Goal: Transaction & Acquisition: Obtain resource

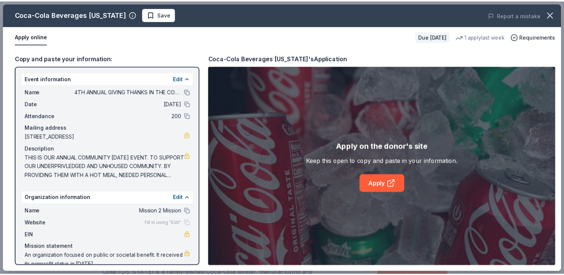
scroll to position [149, 0]
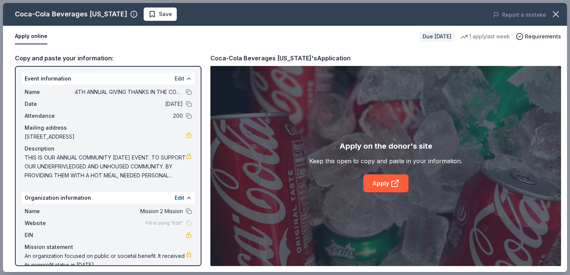
click at [175, 76] on button "Edit" at bounding box center [180, 78] width 10 height 9
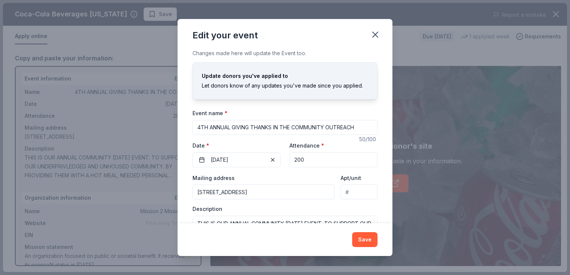
click at [372, 32] on icon "button" at bounding box center [375, 34] width 10 height 10
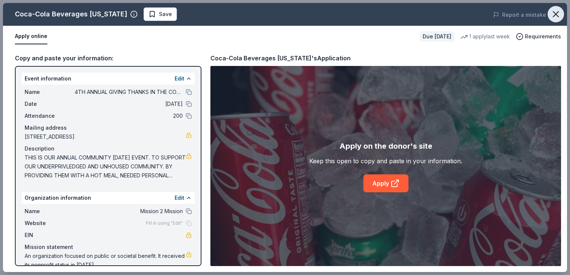
click at [556, 12] on icon "button" at bounding box center [555, 14] width 10 height 10
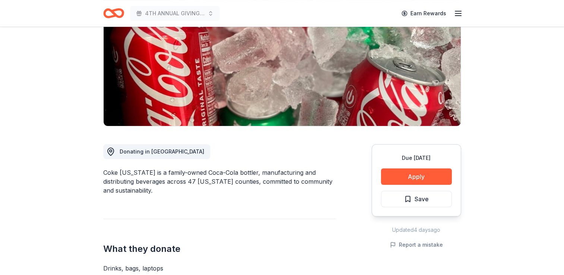
scroll to position [0, 0]
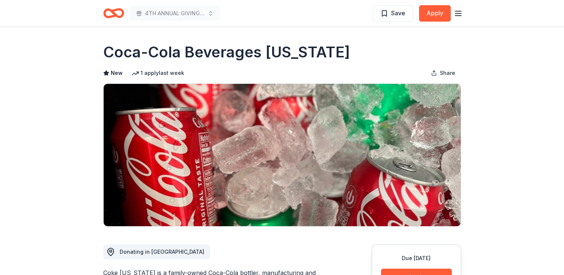
click at [107, 13] on icon "Home" at bounding box center [113, 13] width 21 height 18
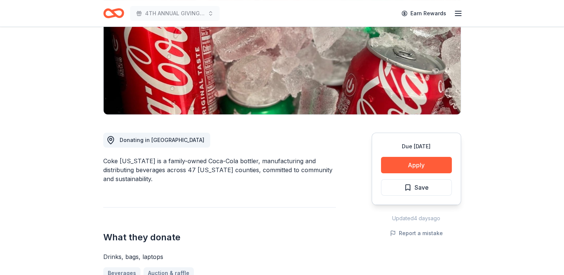
scroll to position [186, 0]
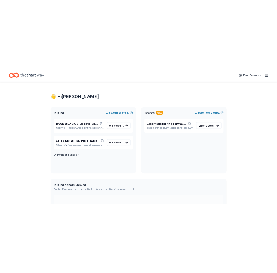
scroll to position [67, 0]
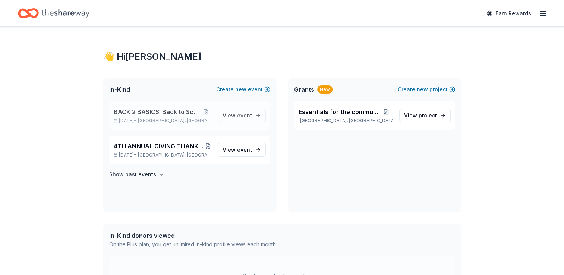
click at [174, 113] on span "BACK 2 BASICS: Back to School Event" at bounding box center [157, 111] width 87 height 9
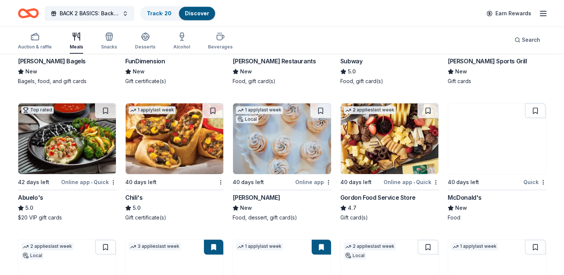
scroll to position [621, 0]
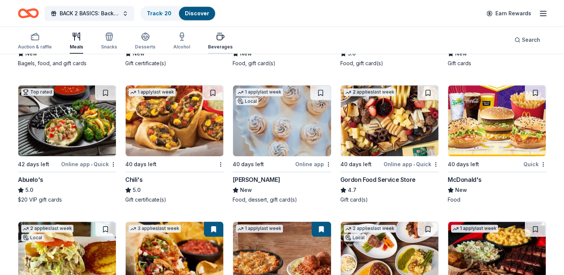
click at [213, 41] on div "Beverages" at bounding box center [220, 41] width 25 height 18
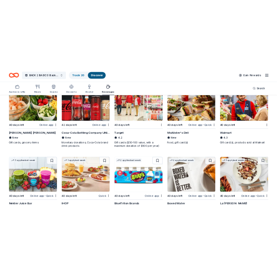
scroll to position [373, 0]
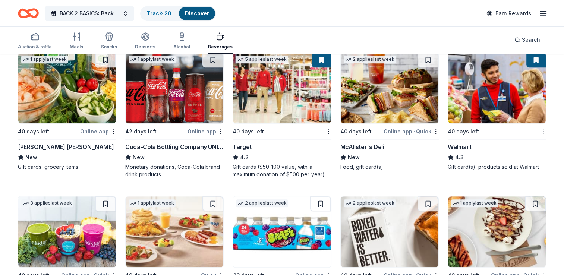
click at [178, 144] on div "Coca-Cola Bottling Company UNITED" at bounding box center [174, 146] width 98 height 9
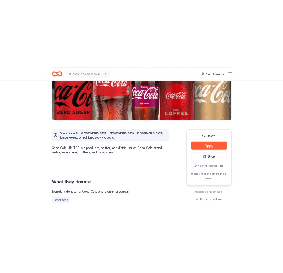
scroll to position [186, 0]
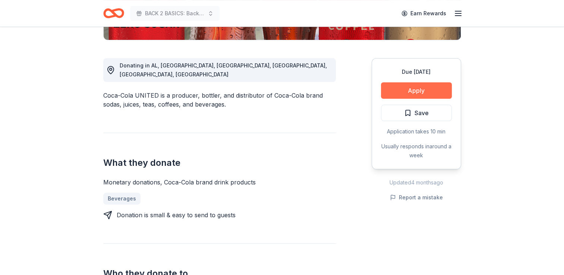
click at [437, 91] on button "Apply" at bounding box center [416, 90] width 71 height 16
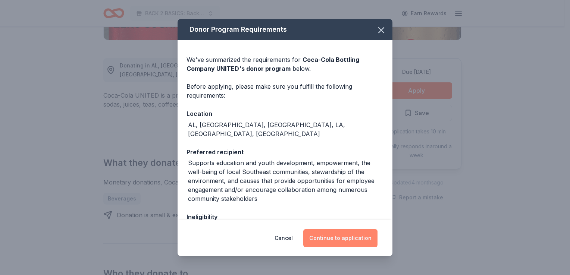
click at [333, 235] on button "Continue to application" at bounding box center [340, 238] width 74 height 18
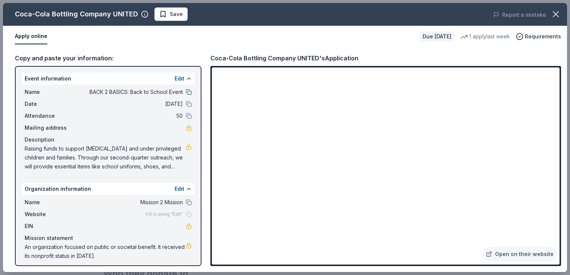
click at [186, 92] on button at bounding box center [189, 92] width 6 height 6
click at [27, 34] on button "Apply online" at bounding box center [31, 37] width 32 height 16
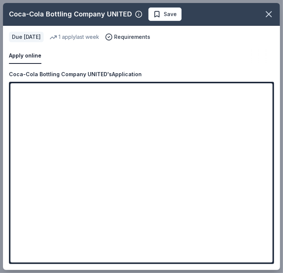
click at [257, 57] on div "Apply online" at bounding box center [141, 56] width 265 height 16
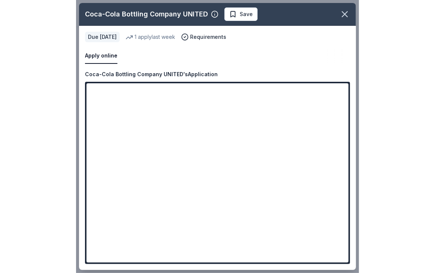
scroll to position [166, 0]
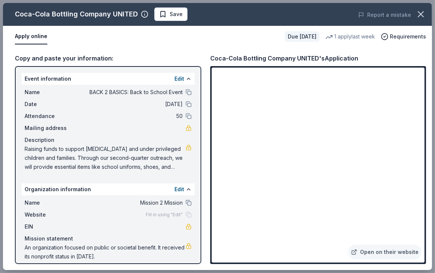
drag, startPoint x: 25, startPoint y: 147, endPoint x: 127, endPoint y: 157, distance: 101.9
click at [127, 157] on span "Raising funds to support low income and under privileged children and families.…" at bounding box center [105, 157] width 161 height 27
click at [177, 169] on span "Raising funds to support low income and under privileged children and families.…" at bounding box center [105, 157] width 161 height 27
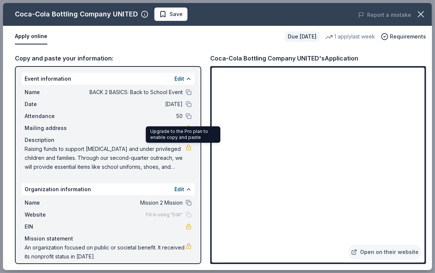
click at [186, 147] on link at bounding box center [189, 147] width 6 height 6
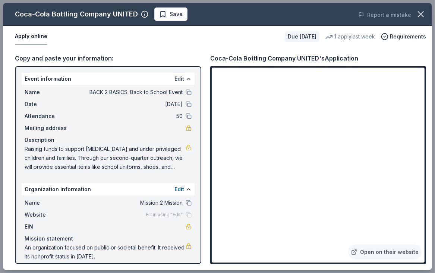
click at [175, 76] on button "Edit" at bounding box center [180, 78] width 10 height 9
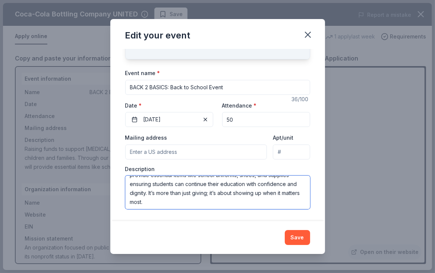
scroll to position [27, 0]
drag, startPoint x: 131, startPoint y: 182, endPoint x: 283, endPoint y: 207, distance: 154.3
click at [283, 207] on textarea "Raising funds to support low income and under privileged children and families.…" at bounding box center [217, 192] width 185 height 34
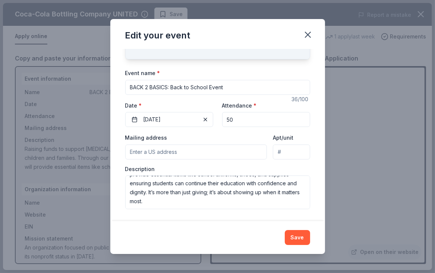
drag, startPoint x: 311, startPoint y: 34, endPoint x: 311, endPoint y: 39, distance: 4.9
click at [311, 34] on icon "button" at bounding box center [308, 34] width 10 height 10
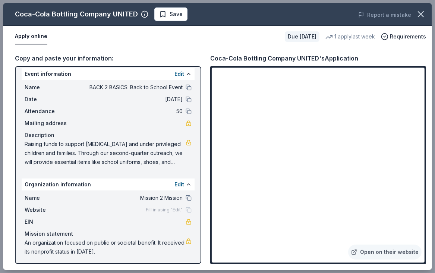
click at [184, 172] on div "Event information Edit Name BACK 2 BASICS: Back to School Event Date 12/10/25 A…" at bounding box center [108, 165] width 186 height 198
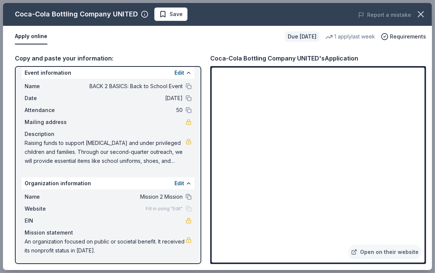
scroll to position [0, 0]
